Goal: Transaction & Acquisition: Purchase product/service

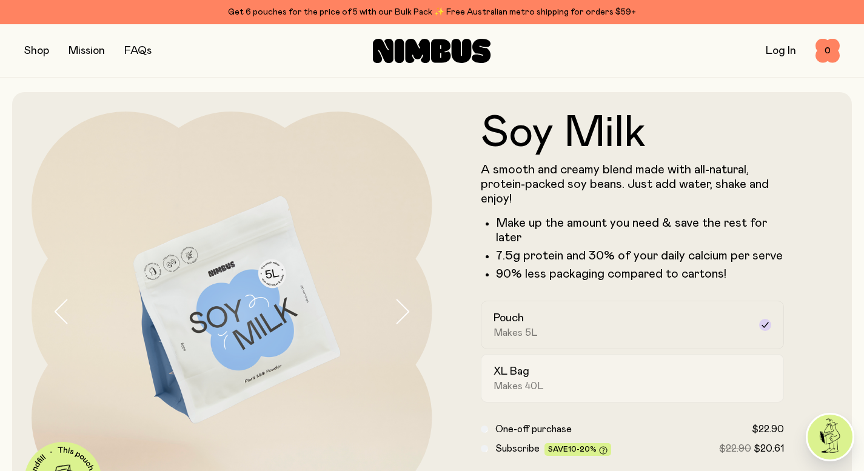
click at [604, 389] on div "XL Bag Makes 40L" at bounding box center [622, 378] width 256 height 28
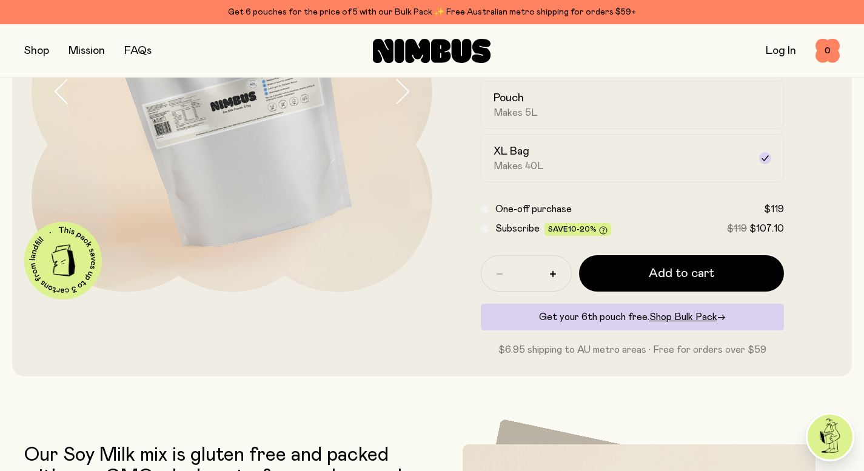
scroll to position [219, 0]
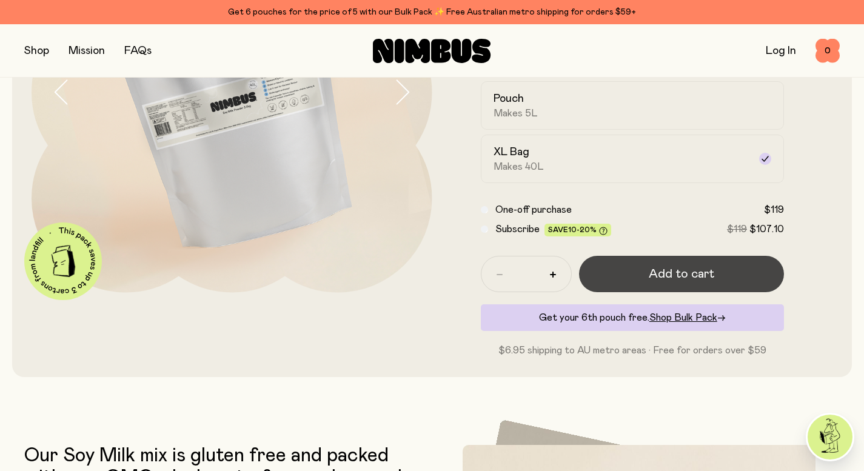
click at [694, 275] on span "Add to cart" at bounding box center [681, 274] width 65 height 17
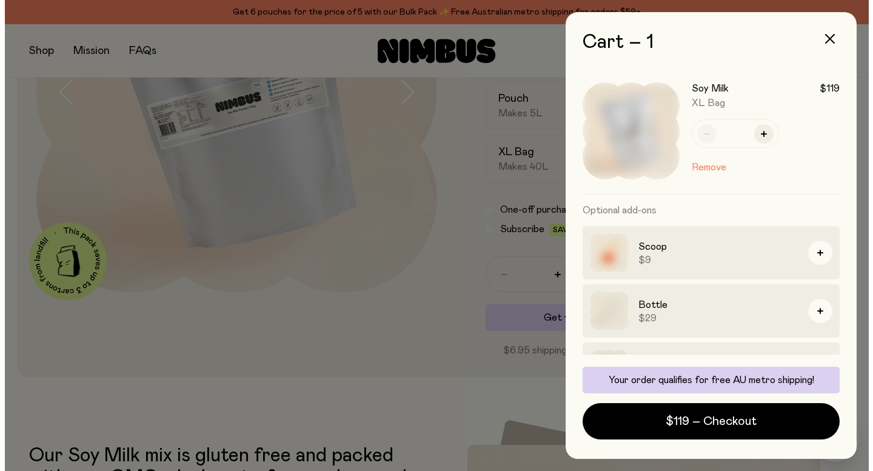
scroll to position [0, 0]
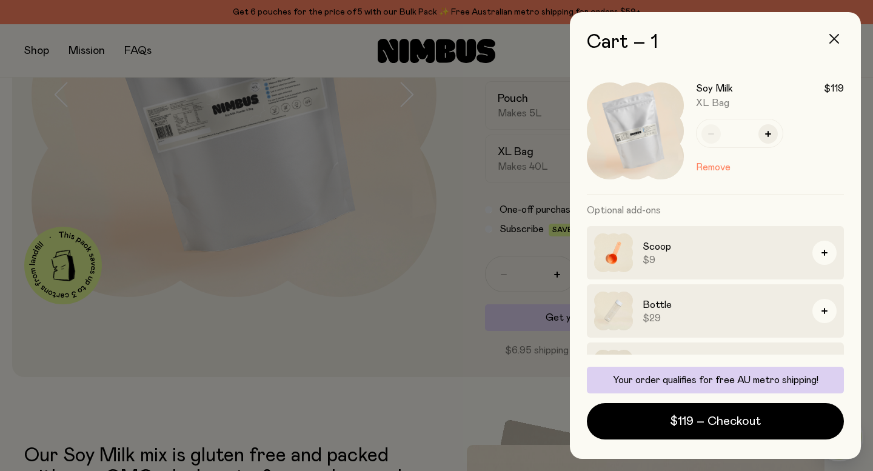
click at [836, 38] on icon "button" at bounding box center [834, 39] width 10 height 10
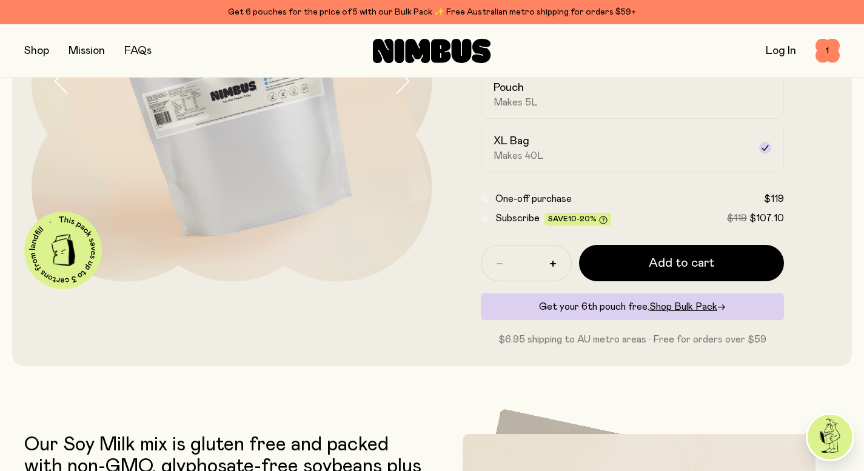
scroll to position [235, 0]
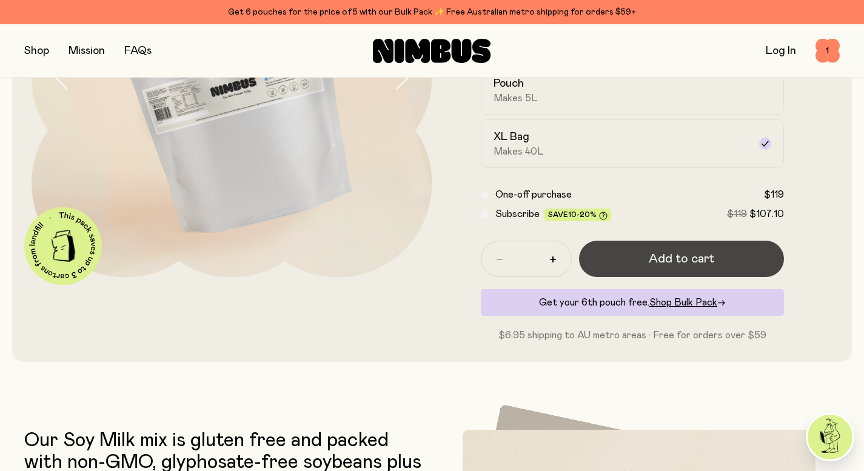
click at [693, 260] on span "Add to cart" at bounding box center [681, 258] width 65 height 17
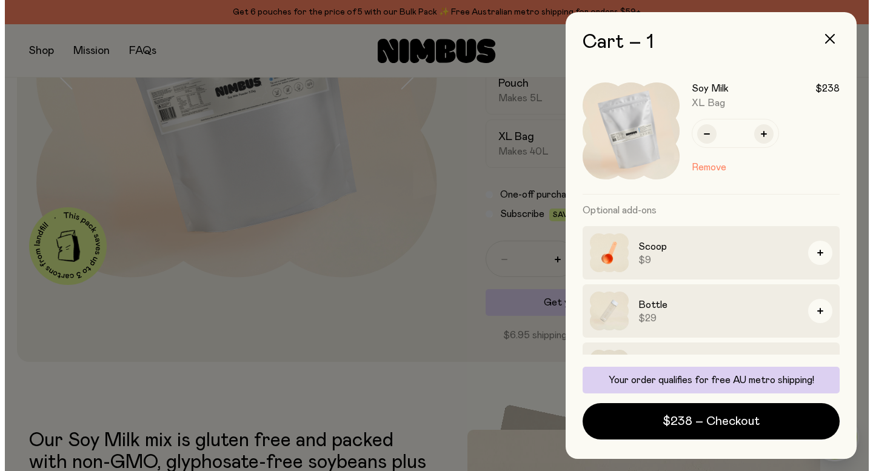
scroll to position [0, 0]
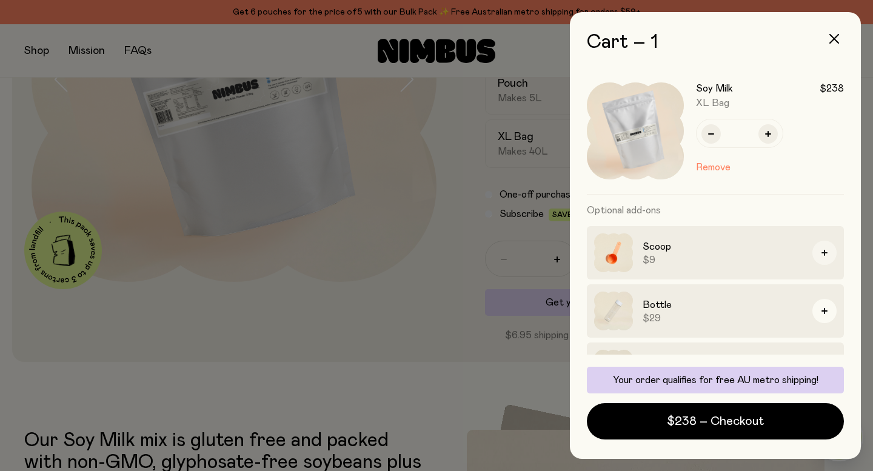
click at [822, 250] on icon "button" at bounding box center [825, 253] width 6 height 6
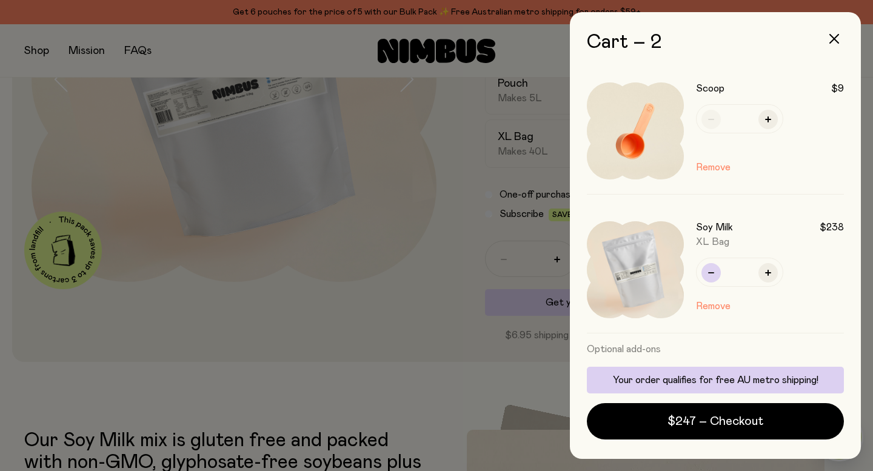
click at [712, 274] on icon "button" at bounding box center [711, 273] width 6 height 6
click at [834, 36] on icon "button" at bounding box center [834, 39] width 10 height 10
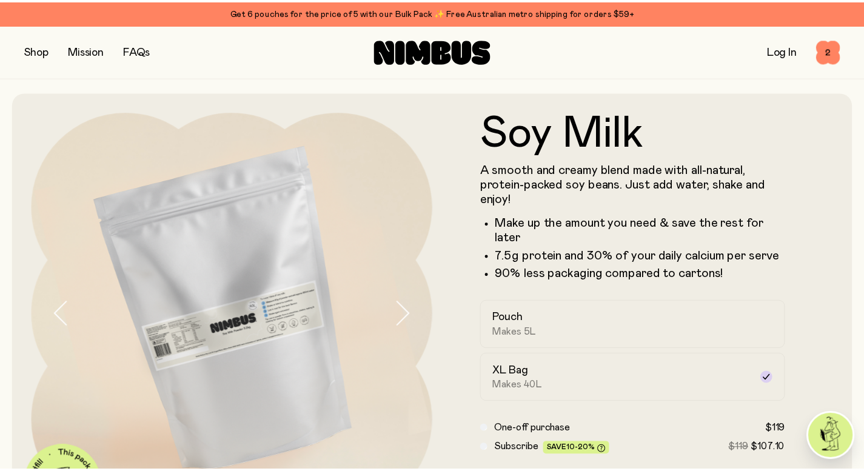
scroll to position [235, 0]
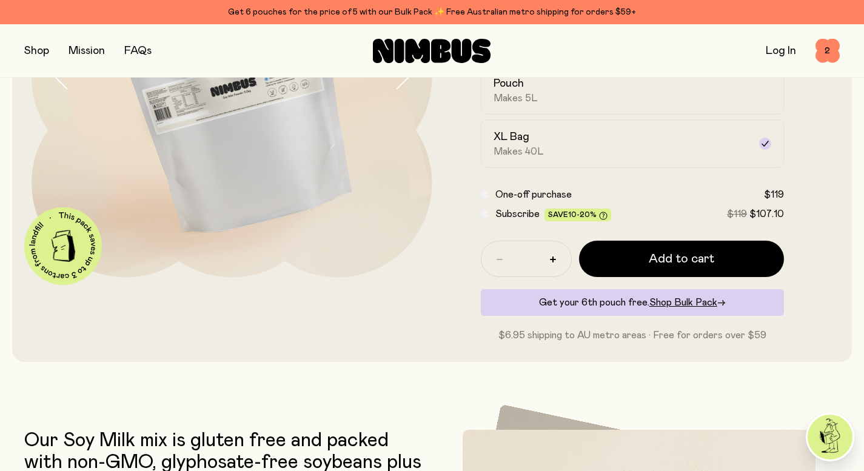
click at [44, 52] on button "button" at bounding box center [36, 50] width 25 height 17
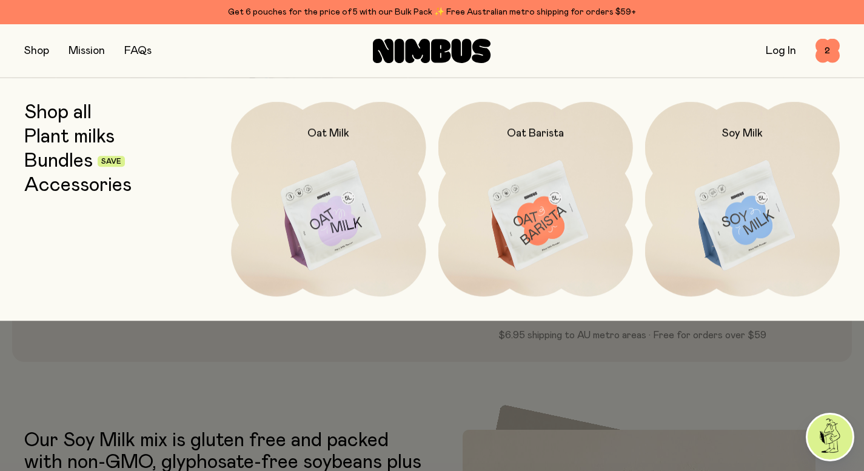
click at [74, 184] on link "Accessories" at bounding box center [77, 186] width 107 height 22
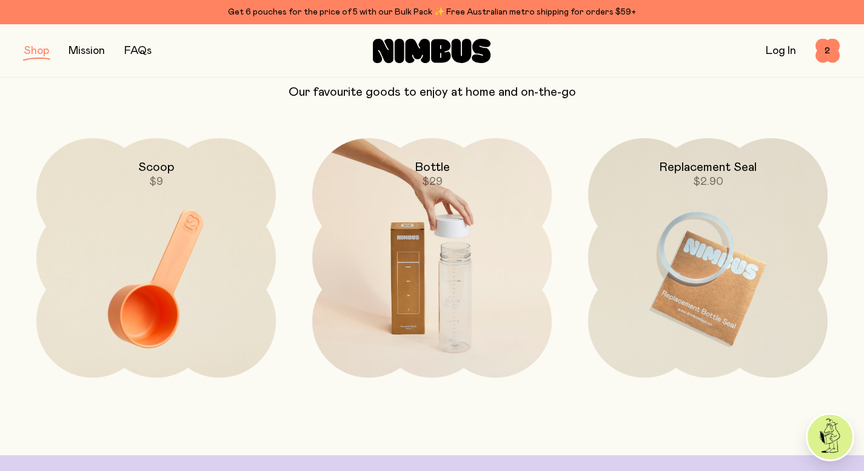
scroll to position [113, 0]
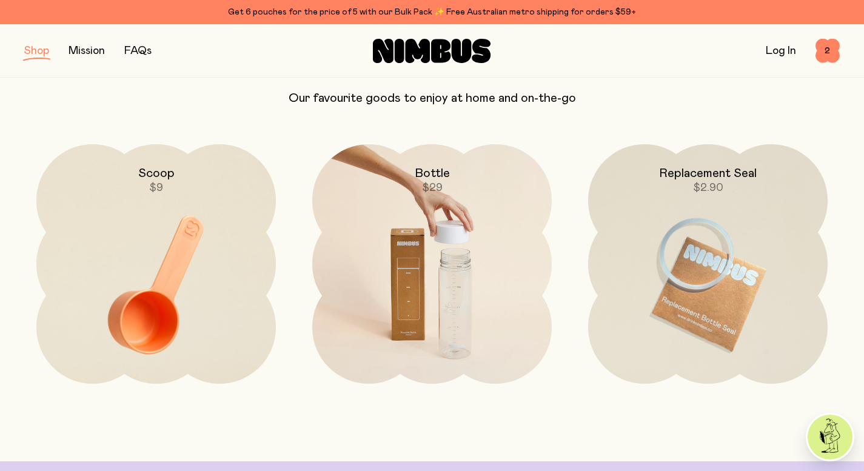
click at [458, 289] on img at bounding box center [432, 284] width 240 height 281
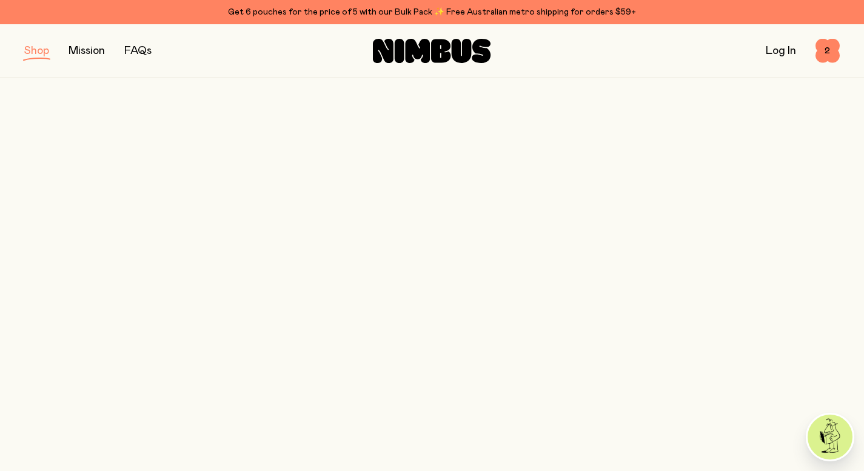
scroll to position [113, 0]
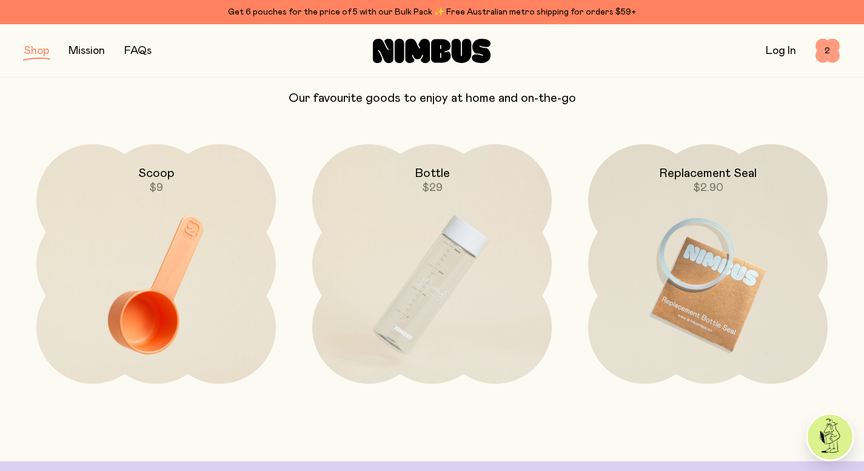
click at [823, 51] on span "2" at bounding box center [828, 51] width 24 height 24
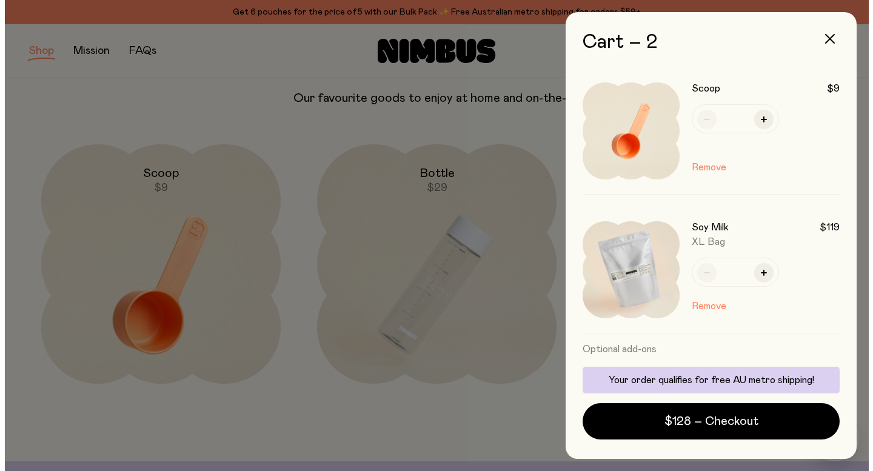
scroll to position [0, 0]
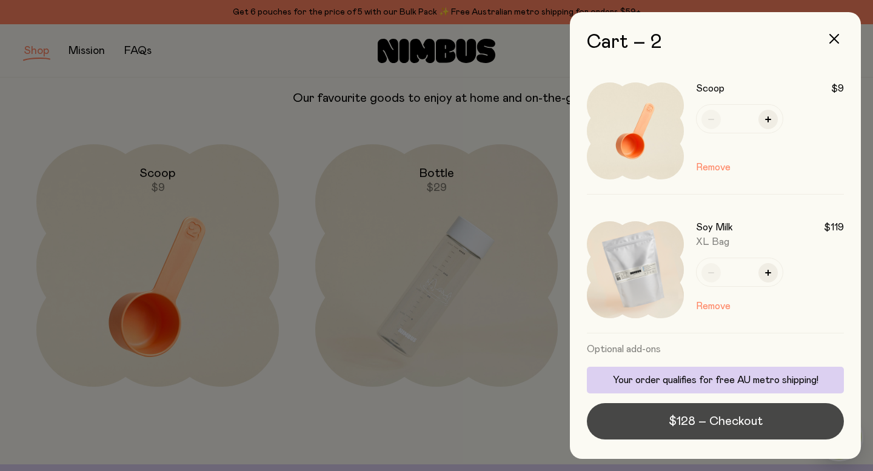
click at [721, 426] on span "$128 – Checkout" at bounding box center [716, 421] width 94 height 17
